Goal: Book appointment/travel/reservation

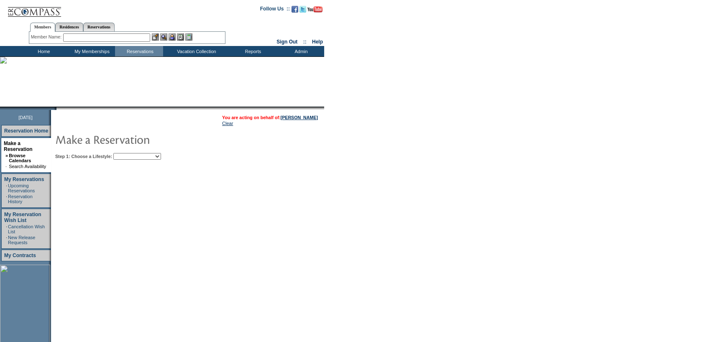
click at [151, 151] on td "Step 1: Choose a Lifestyle: Beach Leisure Metropolitan Mountain OIAL for Advent…" at bounding box center [213, 155] width 320 height 10
click at [152, 158] on select "Beach Leisure Metropolitan Mountain OIAL for Adventure OIAL for Couples OIAL fo…" at bounding box center [137, 156] width 48 height 7
select select "Beach"
click at [128, 153] on select "Beach Leisure Metropolitan Mountain OIAL for Adventure OIAL for Couples OIAL fo…" at bounding box center [137, 156] width 48 height 7
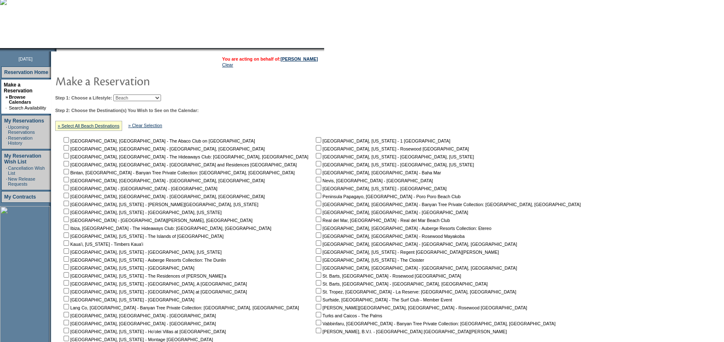
scroll to position [84, 0]
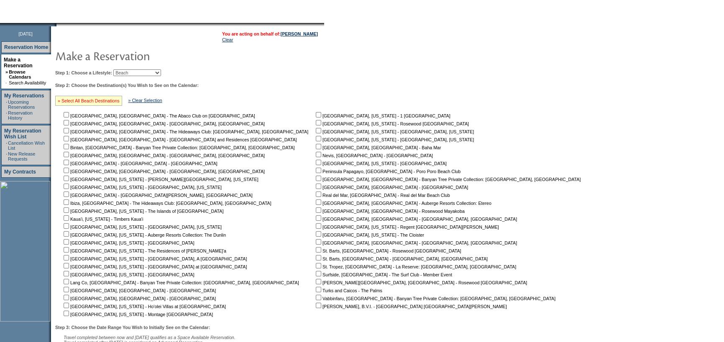
click at [105, 100] on link "» Select All Beach Destinations" at bounding box center [89, 100] width 62 height 5
checkbox input "true"
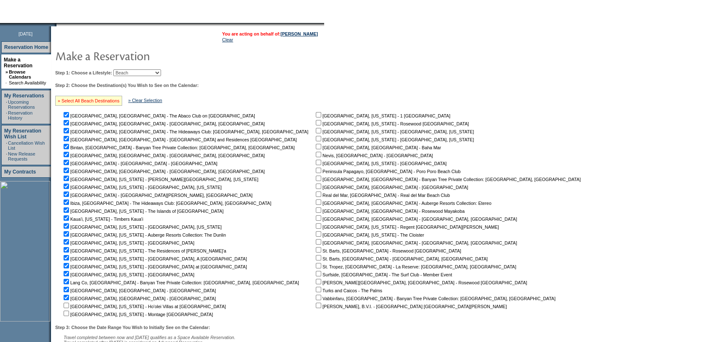
checkbox input "true"
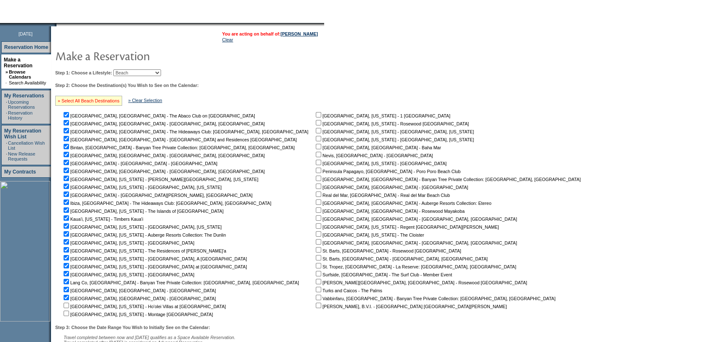
checkbox input "true"
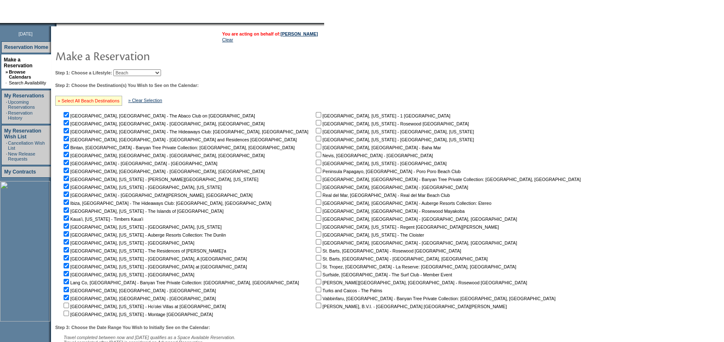
checkbox input "true"
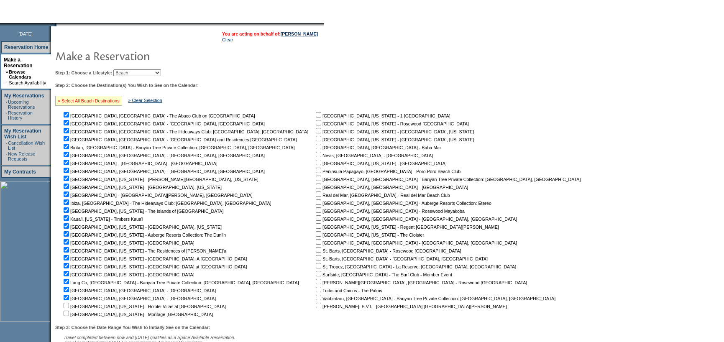
checkbox input "true"
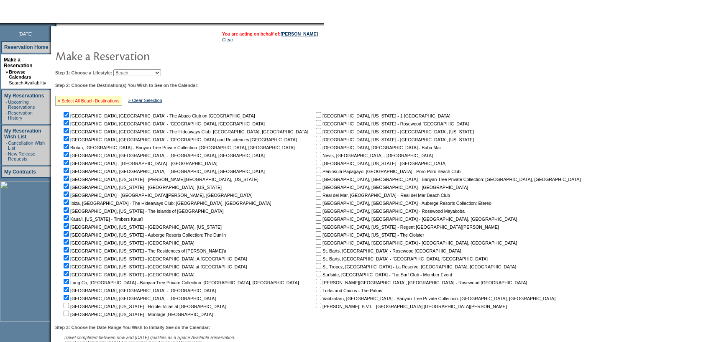
checkbox input "true"
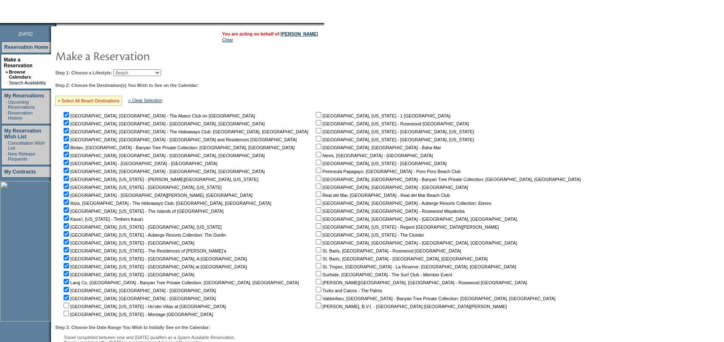
checkbox input "true"
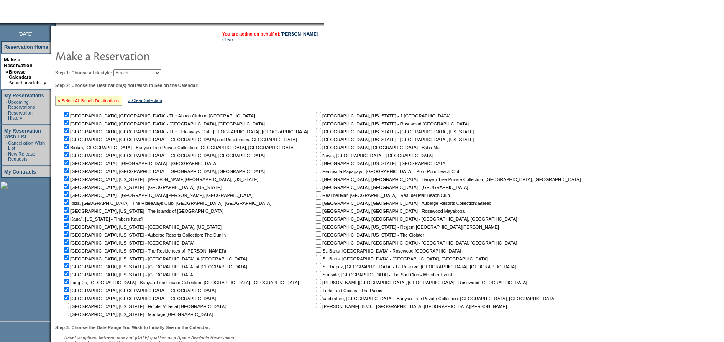
checkbox input "true"
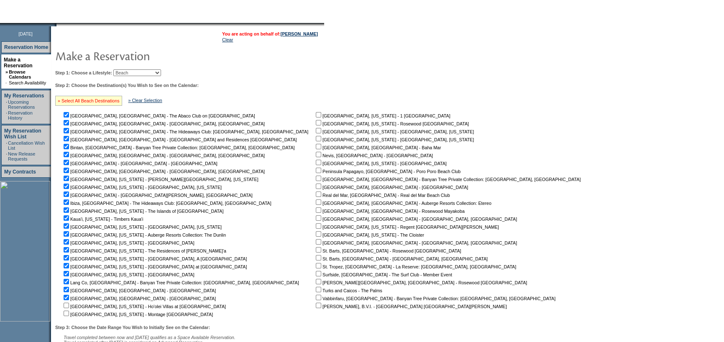
checkbox input "true"
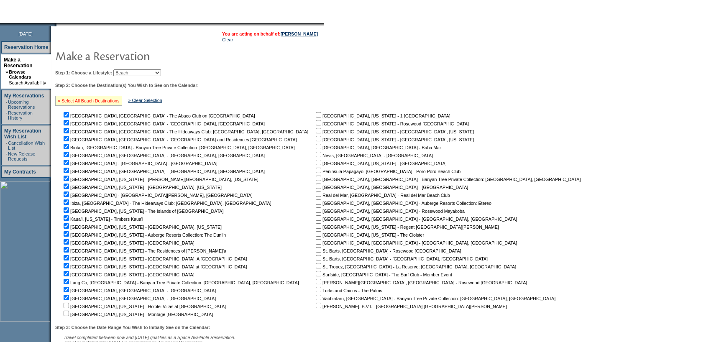
checkbox input "true"
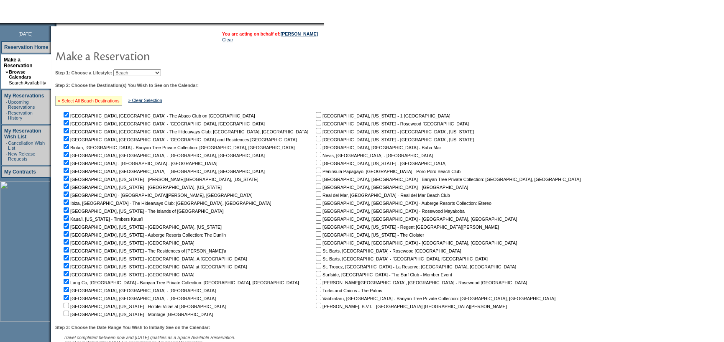
checkbox input "true"
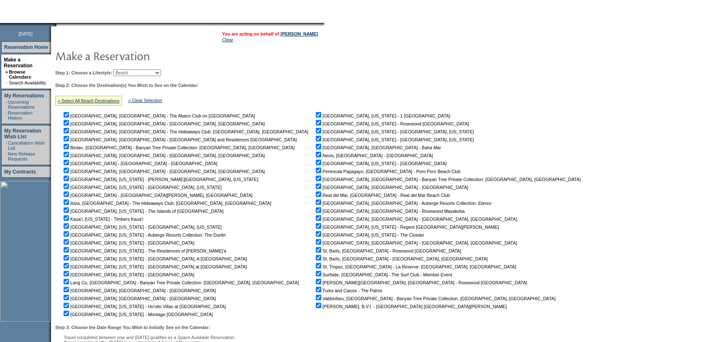
scroll to position [162, 0]
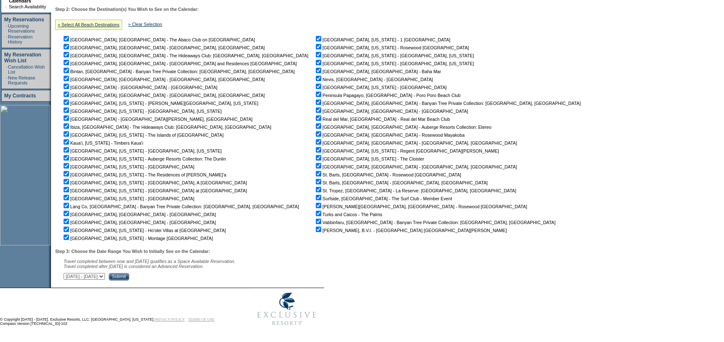
click at [169, 272] on div "Step 3: Choose the Date Range You Wish to Initially See on the Calendar: Travel…" at bounding box center [320, 265] width 531 height 32
click at [105, 276] on select "September 30, 2025 - November 14, 2025 November 15, 2025 - December 29, 2025 De…" at bounding box center [84, 276] width 41 height 7
select select "11/15/2025|12/29/2025"
click at [68, 273] on select "September 30, 2025 - November 14, 2025 November 15, 2025 - December 29, 2025 De…" at bounding box center [84, 276] width 41 height 7
click at [129, 277] on input "Submit" at bounding box center [119, 277] width 21 height 8
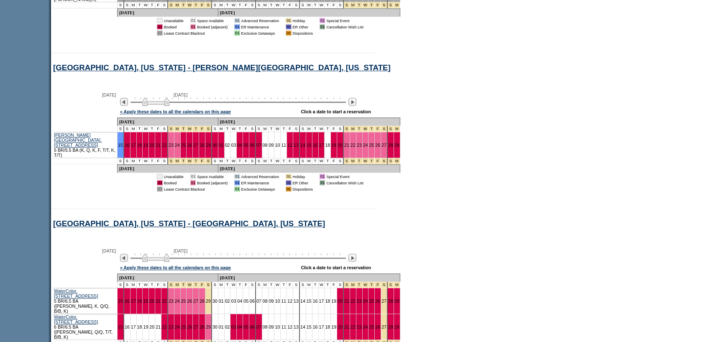
scroll to position [1799, 0]
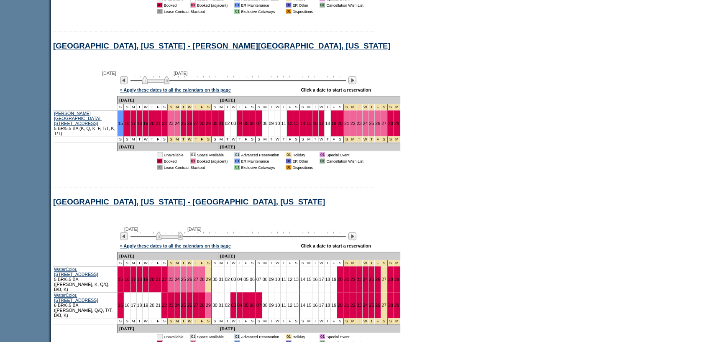
drag, startPoint x: 172, startPoint y: 166, endPoint x: 185, endPoint y: 167, distance: 13.9
click at [183, 232] on img at bounding box center [169, 236] width 27 height 8
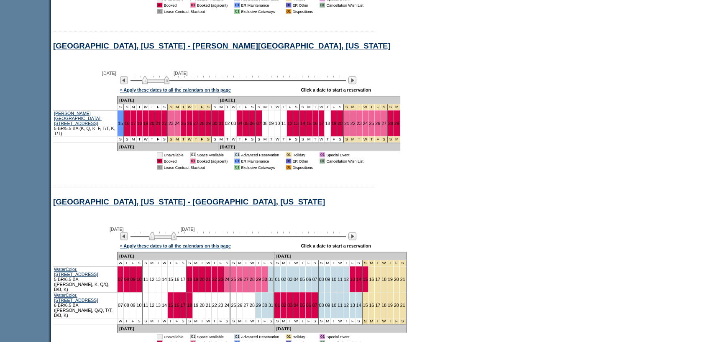
drag, startPoint x: 164, startPoint y: 170, endPoint x: 157, endPoint y: 171, distance: 6.3
click at [157, 232] on img at bounding box center [162, 236] width 27 height 8
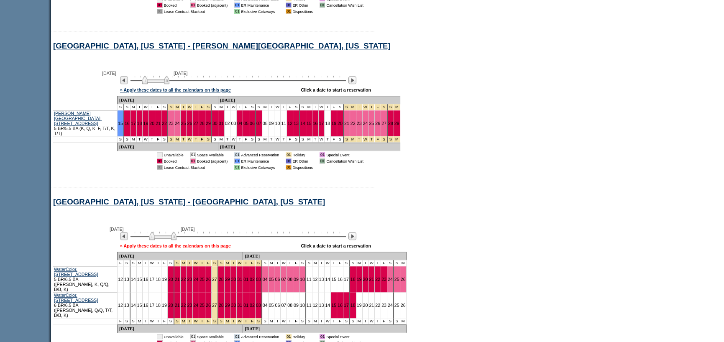
click at [164, 243] on link "» Apply these dates to all the calendars on this page" at bounding box center [175, 245] width 111 height 5
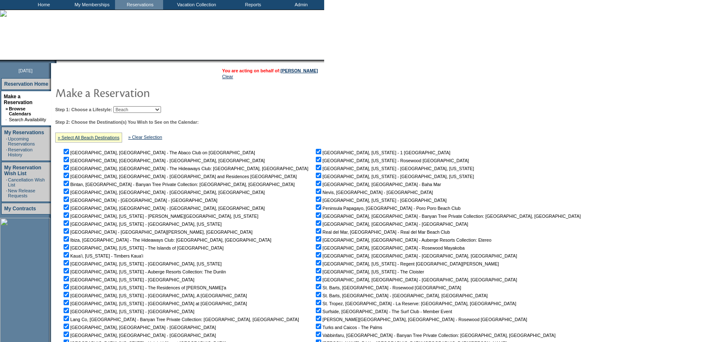
scroll to position [36, 0]
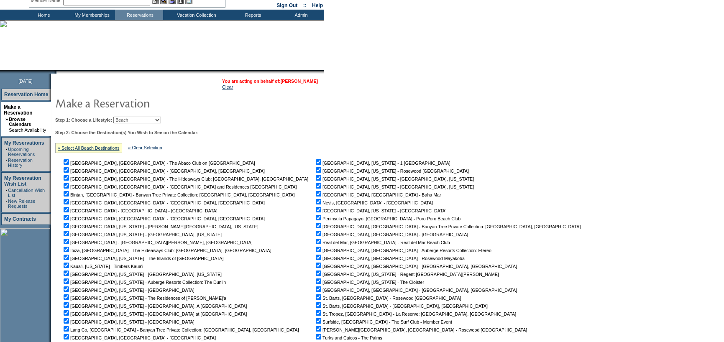
click at [310, 83] on link "[PERSON_NAME]" at bounding box center [299, 81] width 37 height 5
